Goal: Transaction & Acquisition: Obtain resource

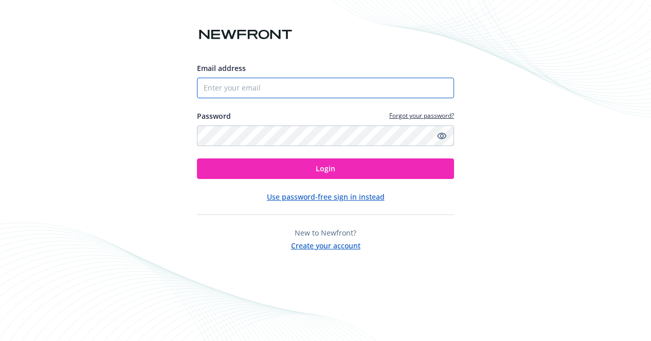
type input "[EMAIL_ADDRESS][DOMAIN_NAME]"
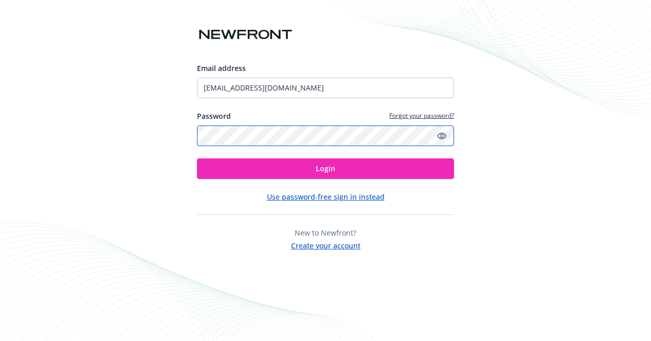
click at [269, 82] on input "[EMAIL_ADDRESS][DOMAIN_NAME]" at bounding box center [325, 88] width 257 height 21
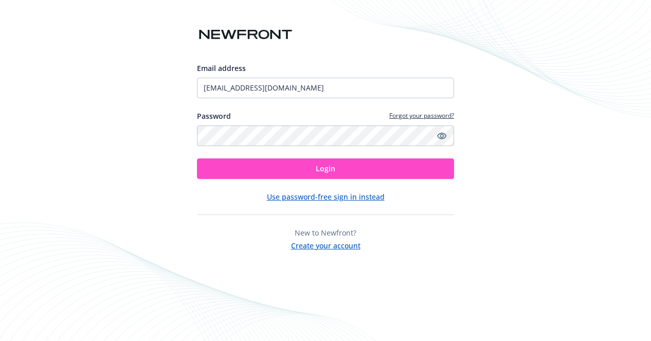
click at [286, 166] on button "Login" at bounding box center [325, 168] width 257 height 21
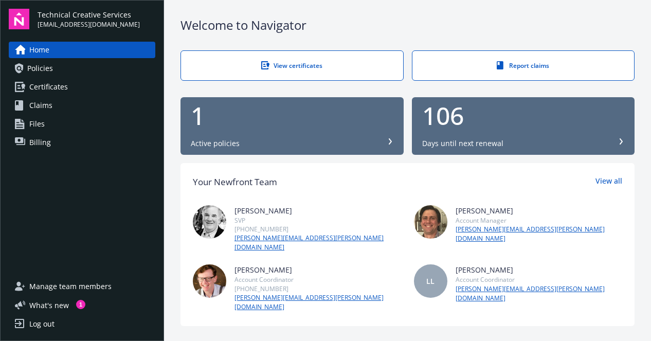
click at [70, 90] on link "Certificates" at bounding box center [82, 87] width 146 height 16
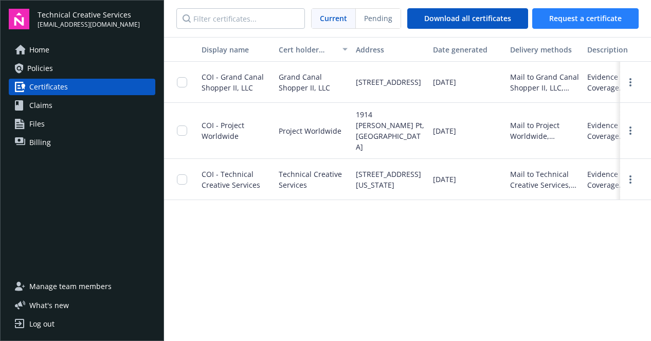
click at [584, 21] on span "Request a certificate" at bounding box center [585, 18] width 72 height 10
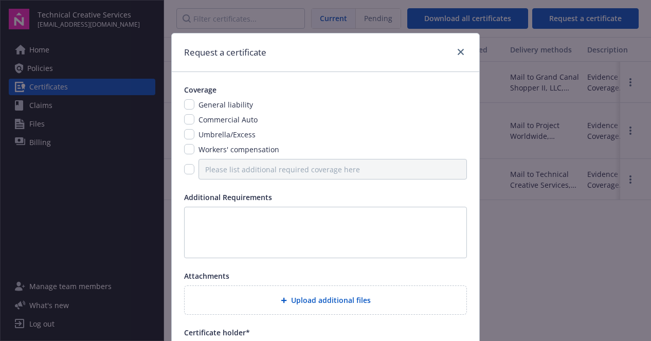
click at [189, 150] on input "checkbox" at bounding box center [189, 149] width 10 height 10
checkbox input "true"
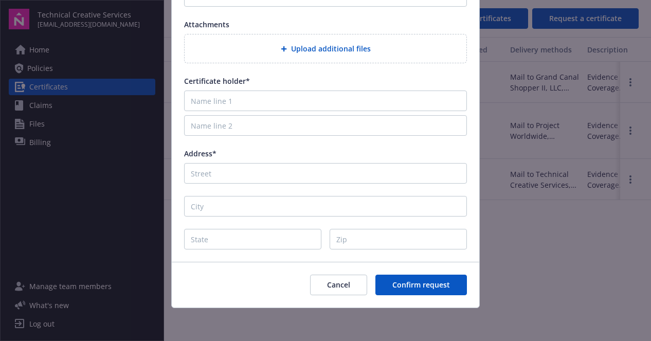
scroll to position [94, 0]
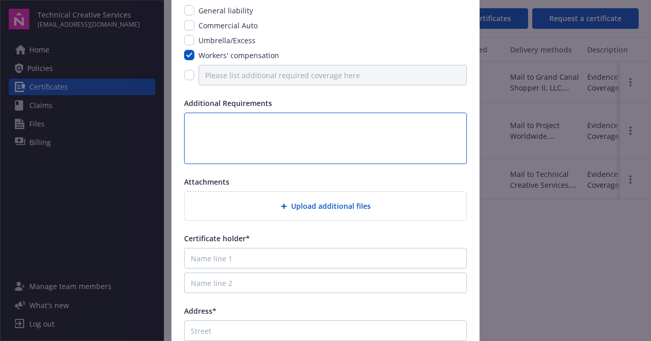
click at [308, 137] on textarea at bounding box center [325, 138] width 283 height 51
paste textarea "Certificate of Insurance shall name AEGMANAGEMENT LACC, LLC, ASM Global Parent …"
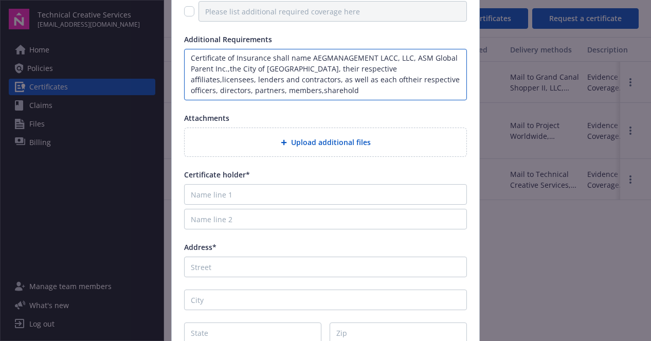
scroll to position [159, 0]
type textarea "Certificate of Insurance shall name AEGMANAGEMENT LACC, LLC, ASM Global Parent …"
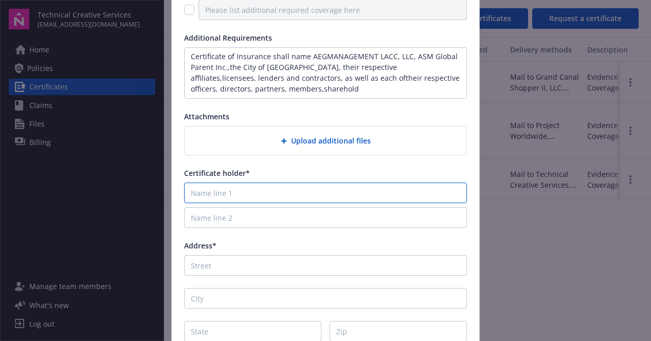
paste input "[GEOGRAPHIC_DATA]."
type input "[GEOGRAPHIC_DATA]."
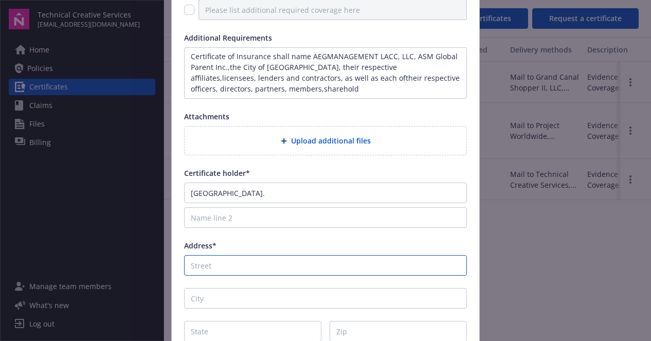
paste input "[STREET_ADDRESS][PERSON_NAME]"
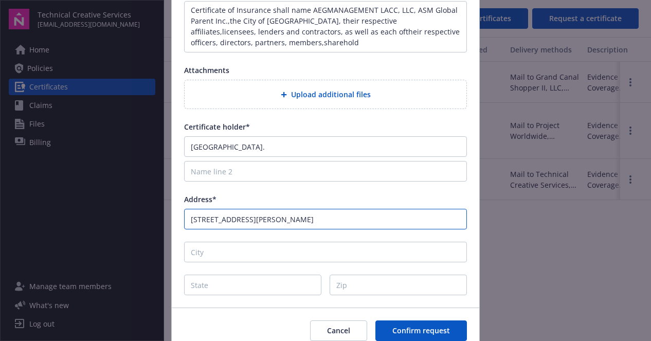
scroll to position [251, 0]
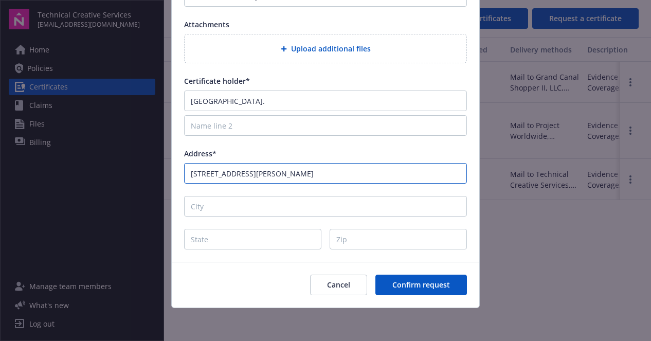
type input "[STREET_ADDRESS][PERSON_NAME]"
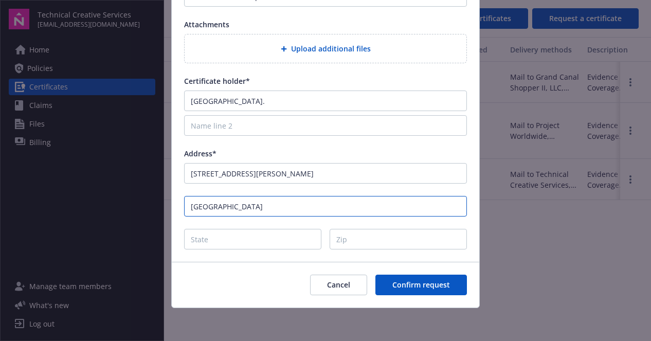
type input "[GEOGRAPHIC_DATA]"
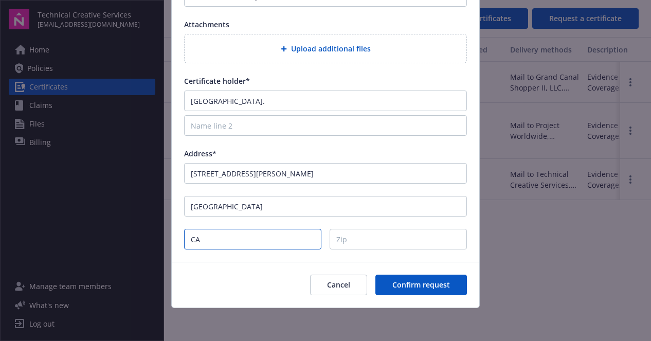
type input "CA"
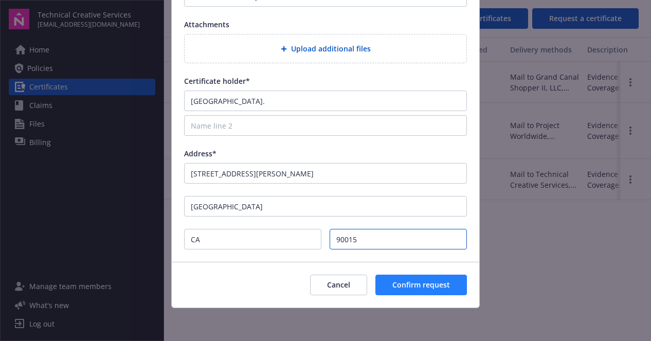
type input "90015"
click at [402, 281] on span "Confirm request" at bounding box center [421, 285] width 58 height 10
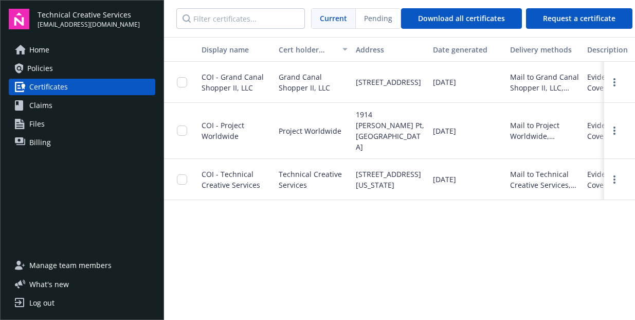
scroll to position [0, 0]
click at [44, 52] on span "Home" at bounding box center [39, 50] width 20 height 16
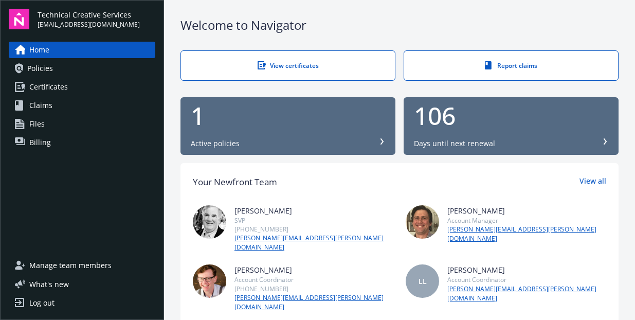
click at [67, 87] on link "Certificates" at bounding box center [82, 87] width 146 height 16
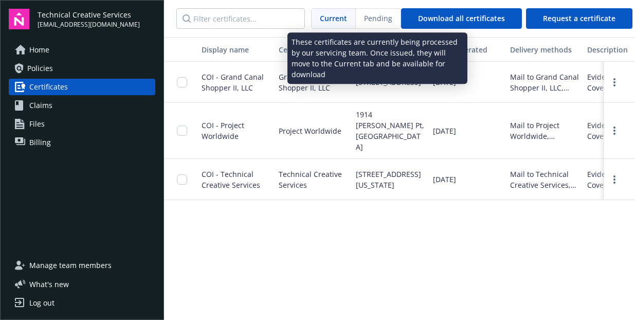
click at [385, 19] on span "Pending" at bounding box center [378, 18] width 28 height 11
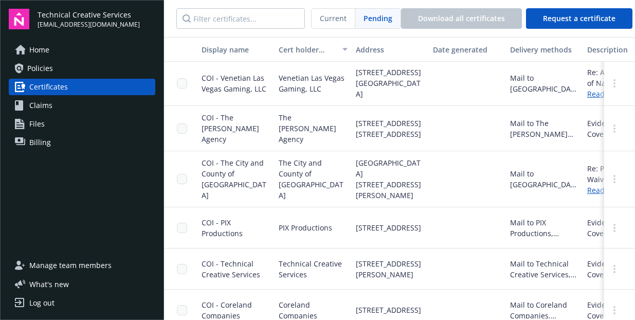
scroll to position [69, 0]
click at [41, 141] on span "Billing" at bounding box center [40, 142] width 22 height 16
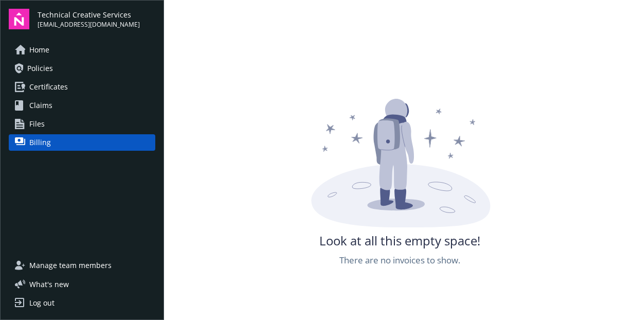
click at [44, 53] on span "Home" at bounding box center [39, 50] width 20 height 16
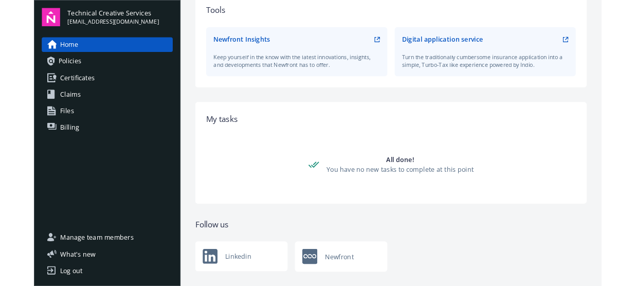
scroll to position [494, 0]
